Goal: Navigation & Orientation: Find specific page/section

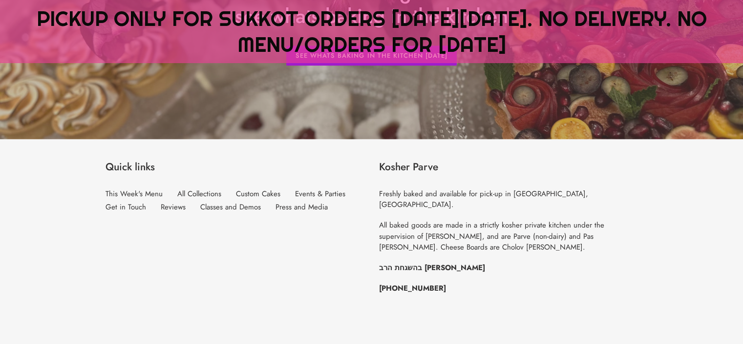
scroll to position [1277, 0]
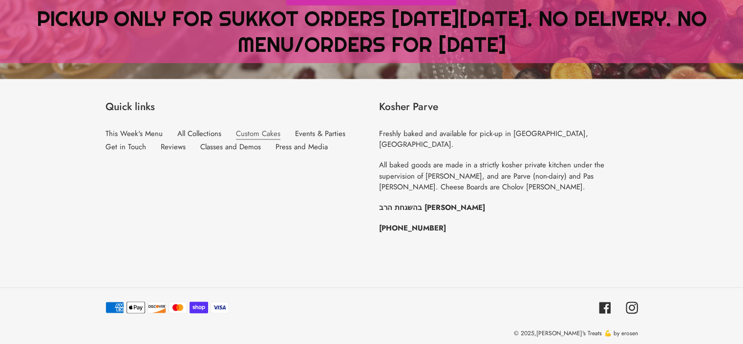
click at [249, 130] on link "Custom Cakes" at bounding box center [258, 133] width 44 height 11
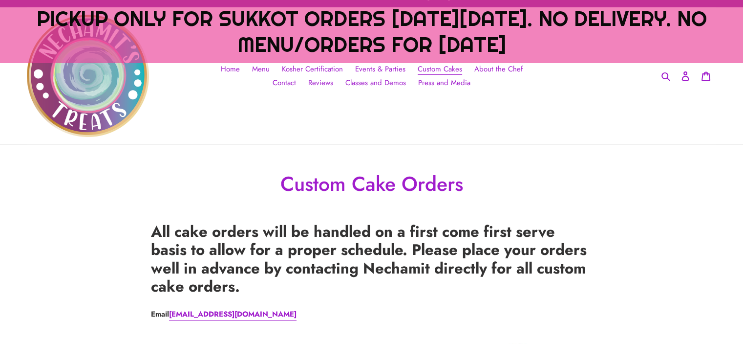
scroll to position [6, 0]
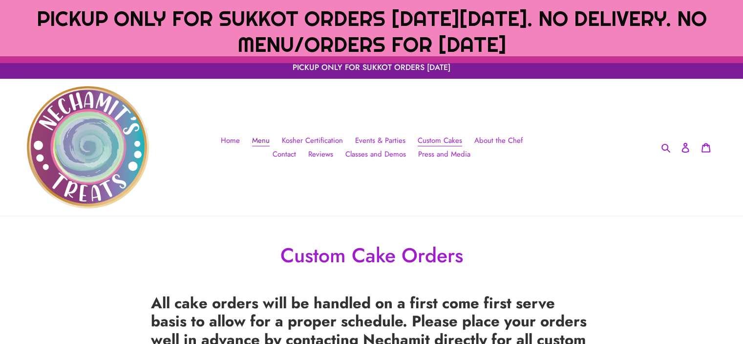
click at [252, 136] on span "Menu" at bounding box center [261, 140] width 18 height 11
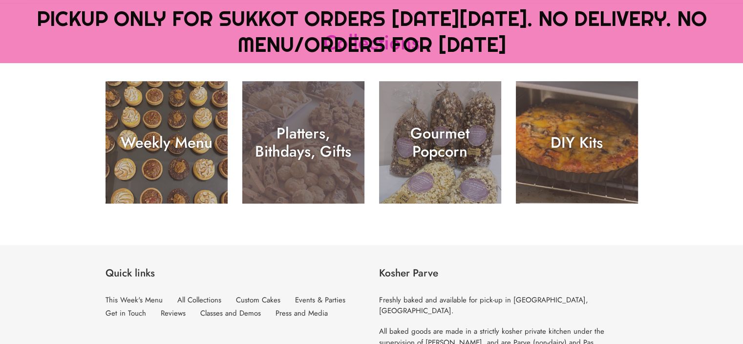
scroll to position [190, 0]
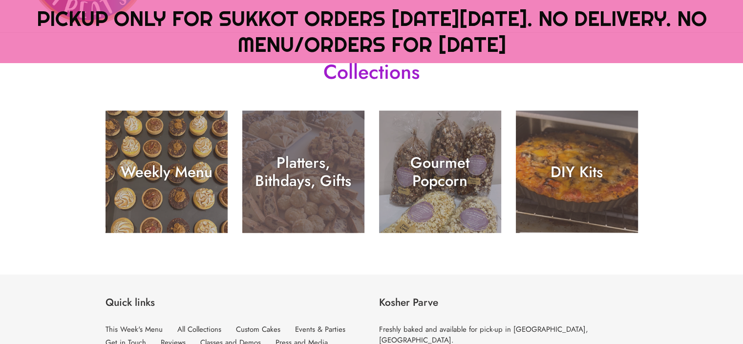
click at [276, 179] on div "Platters, Bithdays, Gifts" at bounding box center [303, 171] width 122 height 36
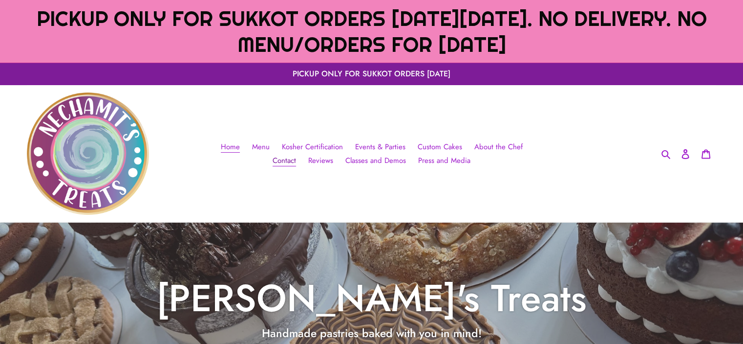
click at [296, 155] on span "Contact" at bounding box center [284, 160] width 23 height 11
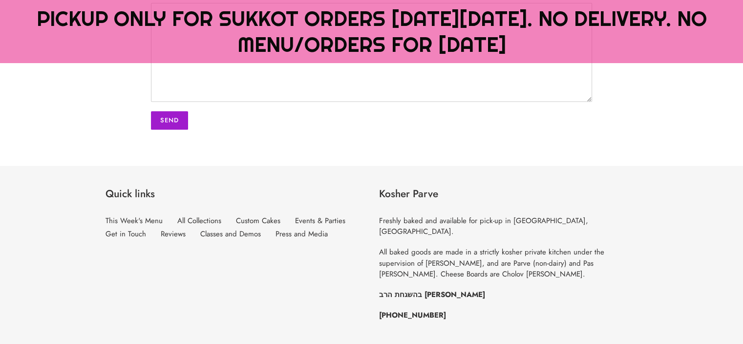
scroll to position [531, 0]
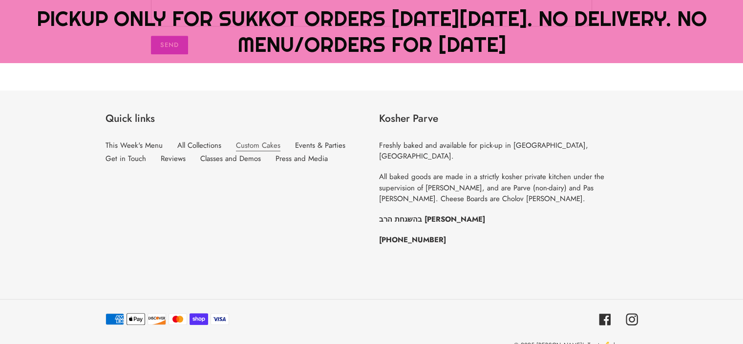
click at [243, 140] on link "Custom Cakes" at bounding box center [258, 145] width 44 height 11
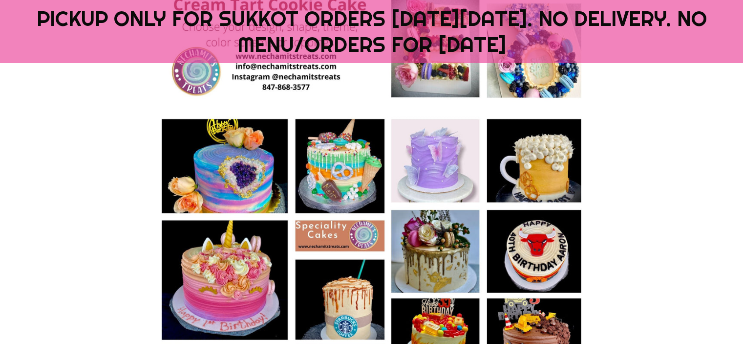
scroll to position [929, 0]
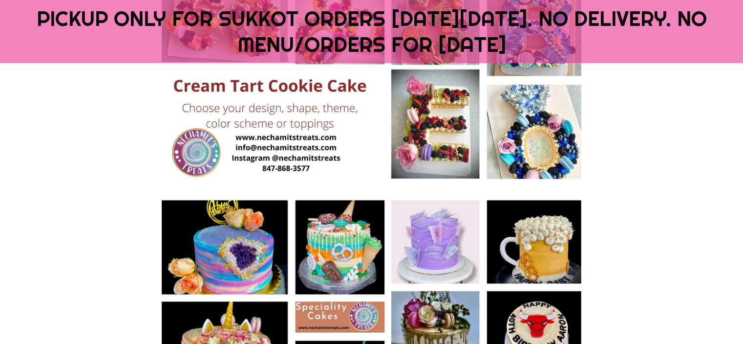
drag, startPoint x: 258, startPoint y: 149, endPoint x: 375, endPoint y: 144, distance: 116.9
click at [379, 143] on img at bounding box center [371, 10] width 441 height 353
drag, startPoint x: 344, startPoint y: 189, endPoint x: 227, endPoint y: 144, distance: 125.2
click at [238, 145] on div at bounding box center [371, 12] width 441 height 356
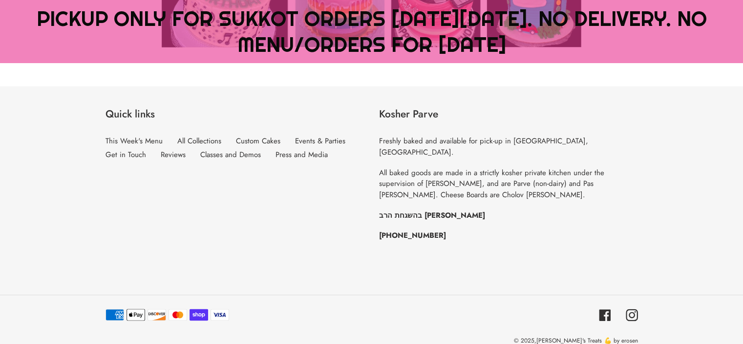
scroll to position [1424, 0]
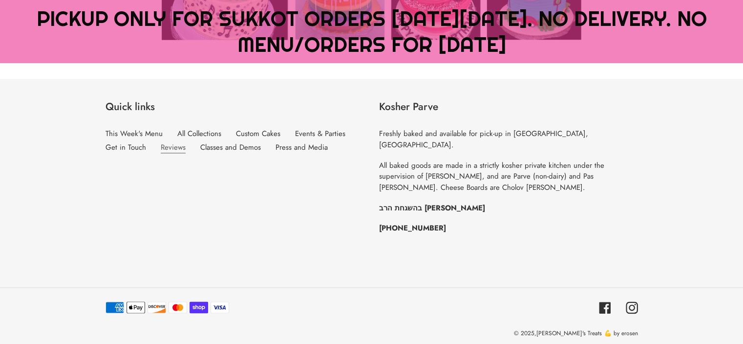
click at [163, 144] on link "Reviews" at bounding box center [173, 147] width 25 height 11
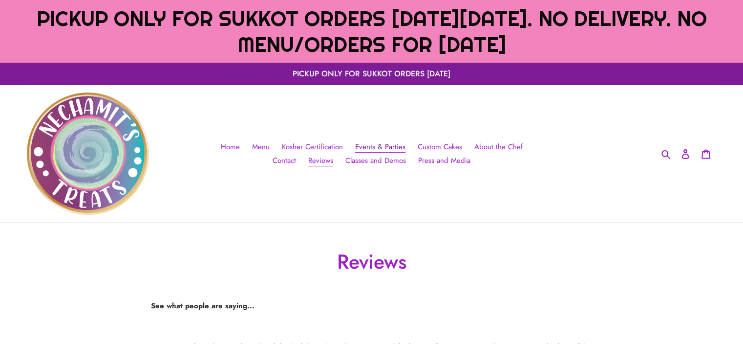
click at [357, 146] on span "Events & Parties" at bounding box center [380, 146] width 50 height 11
click at [298, 144] on span "Kosher Certification" at bounding box center [312, 146] width 61 height 11
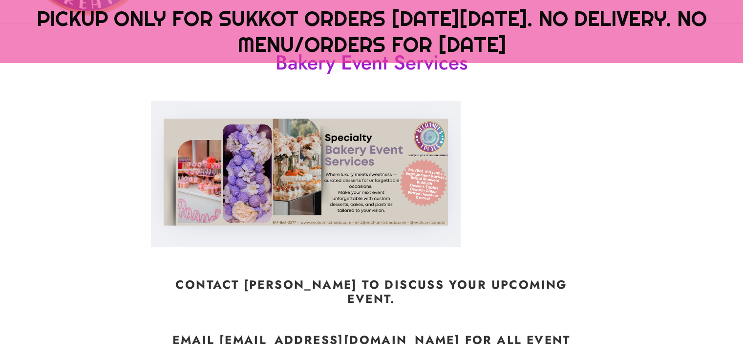
scroll to position [163, 0]
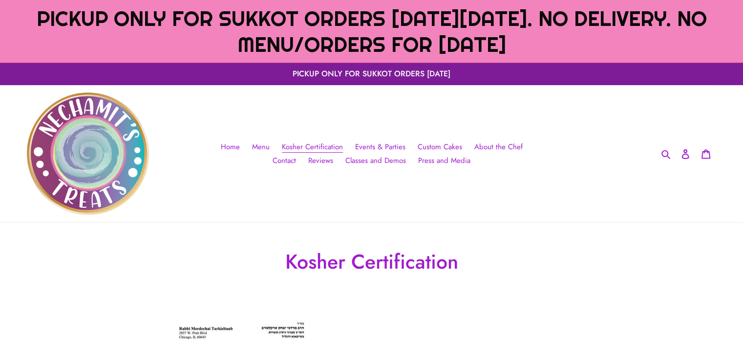
scroll to position [195, 0]
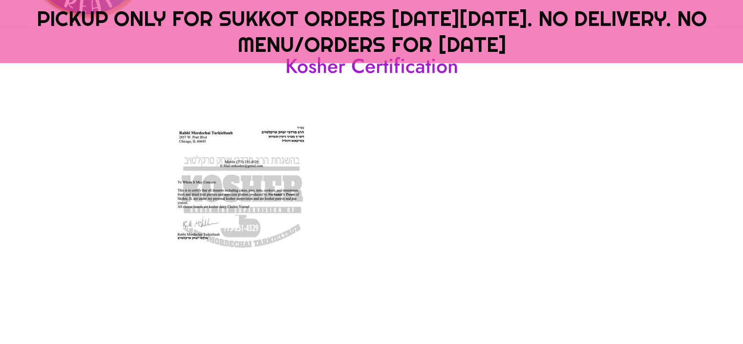
click at [281, 166] on img at bounding box center [241, 222] width 181 height 235
click at [289, 203] on img at bounding box center [241, 222] width 181 height 235
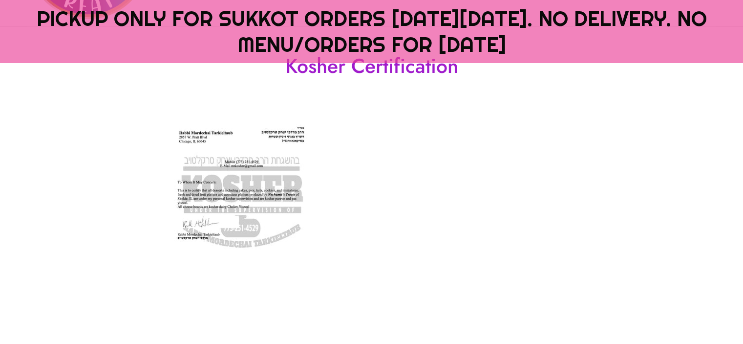
scroll to position [0, 0]
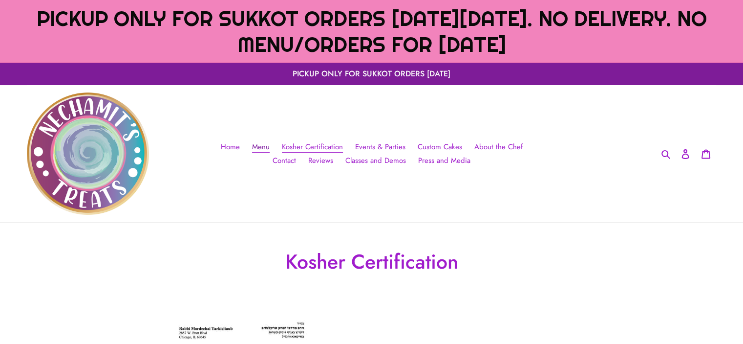
click at [252, 146] on span "Menu" at bounding box center [261, 146] width 18 height 11
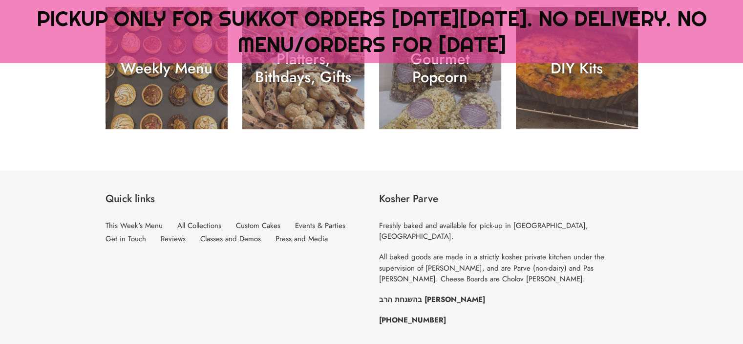
scroll to position [385, 0]
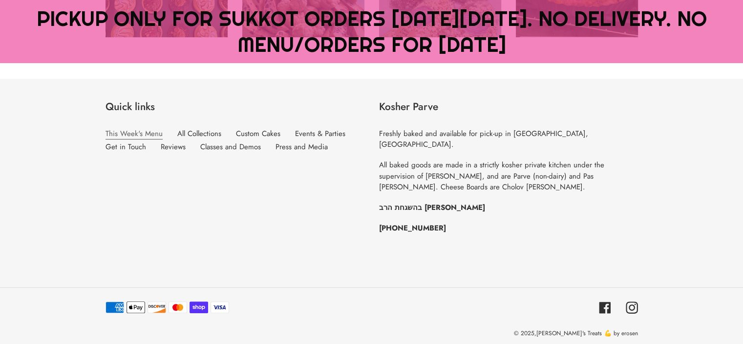
click at [137, 136] on link "This Week's Menu" at bounding box center [134, 133] width 57 height 11
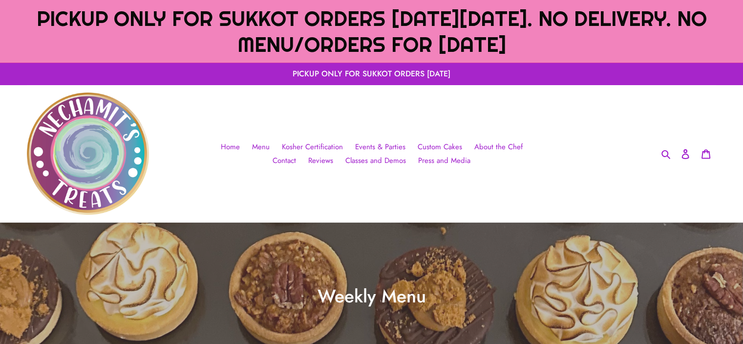
click at [381, 78] on p "PICKUP ONLY FOR SUKKOT ORDERS [DATE]" at bounding box center [371, 74] width 743 height 22
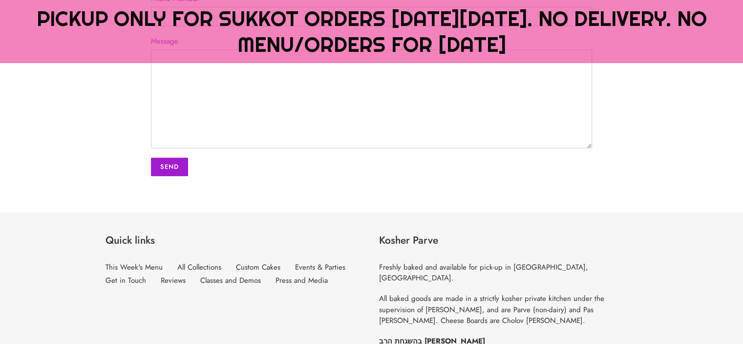
scroll to position [489, 0]
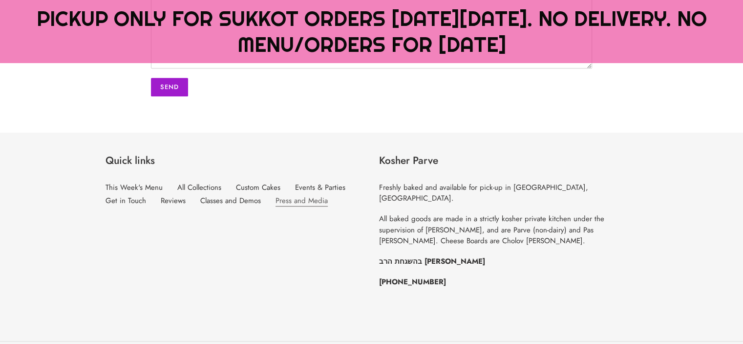
click at [301, 195] on link "Press and Media" at bounding box center [302, 200] width 52 height 11
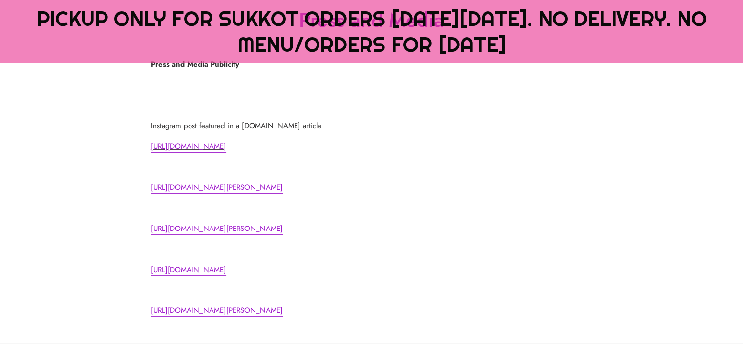
scroll to position [147, 0]
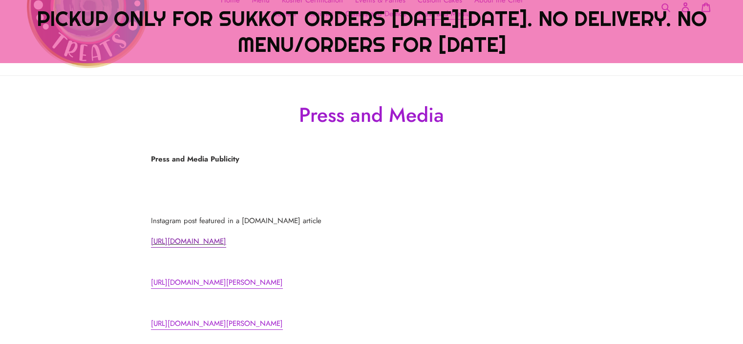
click at [226, 239] on link "[URL][DOMAIN_NAME]" at bounding box center [188, 242] width 75 height 12
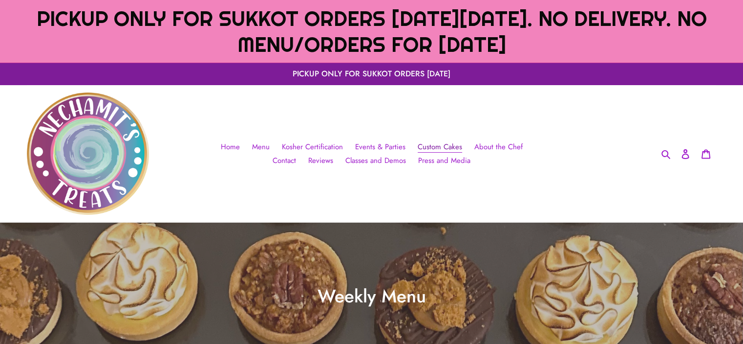
click at [422, 144] on span "Custom Cakes" at bounding box center [440, 146] width 44 height 11
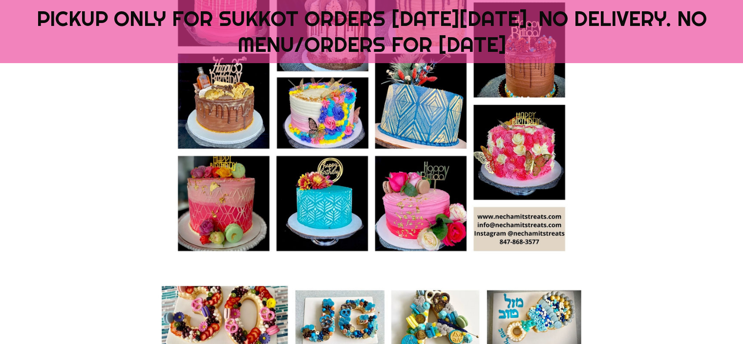
scroll to position [489, 0]
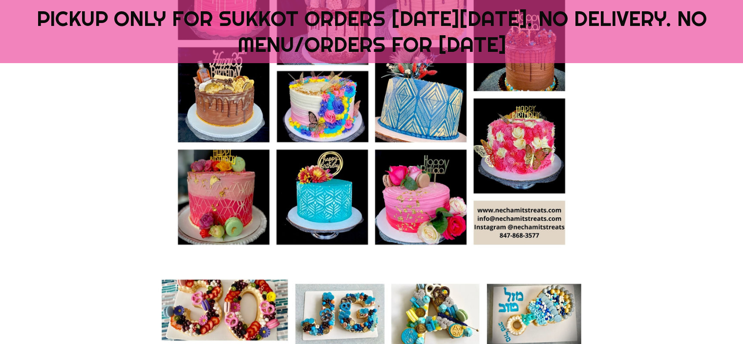
click at [528, 140] on img at bounding box center [371, 94] width 441 height 353
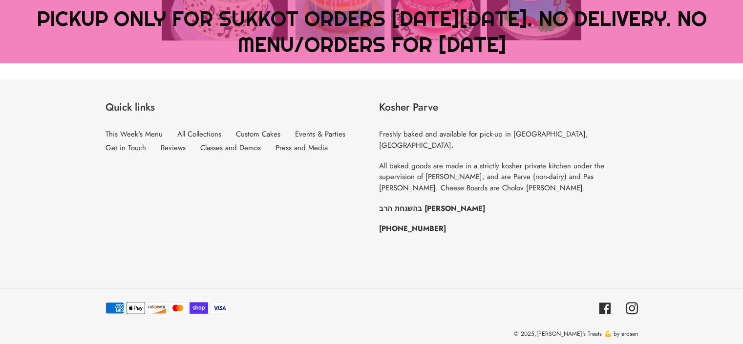
scroll to position [1424, 0]
